Goal: Information Seeking & Learning: Learn about a topic

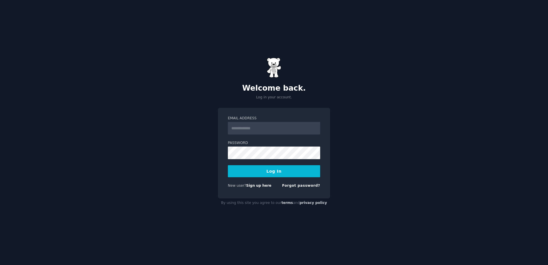
type input "**********"
click at [268, 168] on button "Log In" at bounding box center [274, 171] width 92 height 12
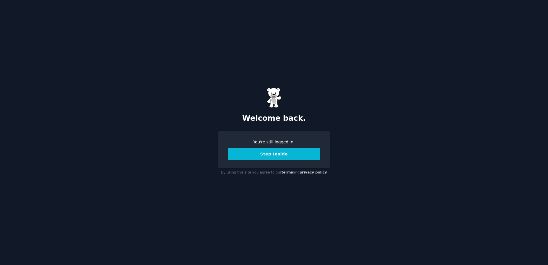
click at [286, 153] on button "Step Inside" at bounding box center [274, 154] width 92 height 12
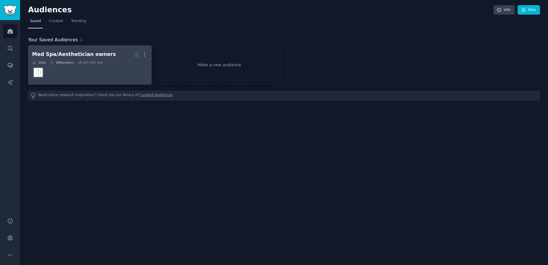
click at [58, 63] on div "58 Members" at bounding box center [62, 62] width 24 height 4
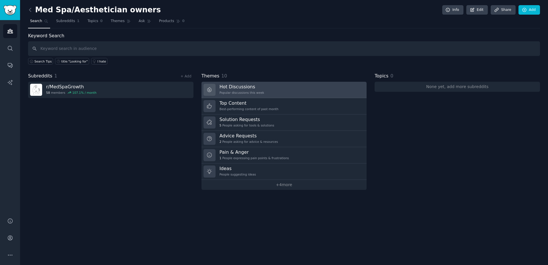
click at [260, 87] on link "Hot Discussions Popular discussions this week" at bounding box center [283, 90] width 165 height 16
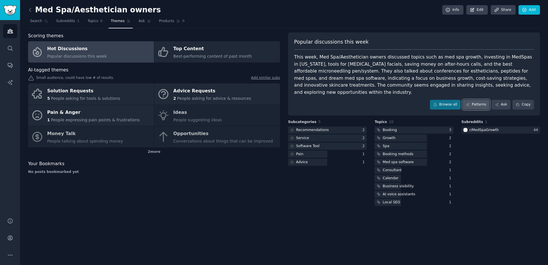
click at [478, 100] on link "Patterns" at bounding box center [475, 105] width 27 height 10
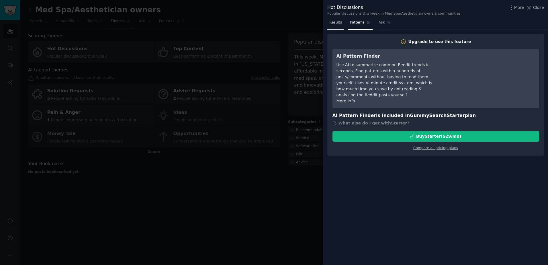
click at [331, 23] on span "Results" at bounding box center [335, 22] width 13 height 5
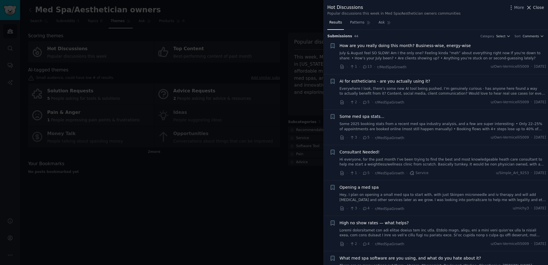
click at [531, 7] on icon at bounding box center [529, 8] width 6 height 6
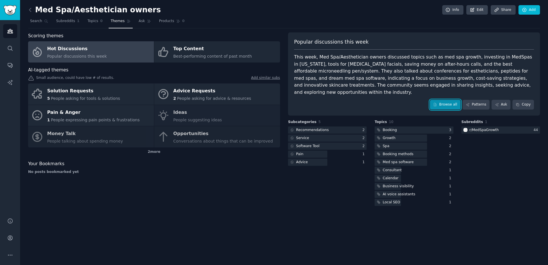
click at [443, 100] on link "Browse all" at bounding box center [445, 105] width 31 height 10
